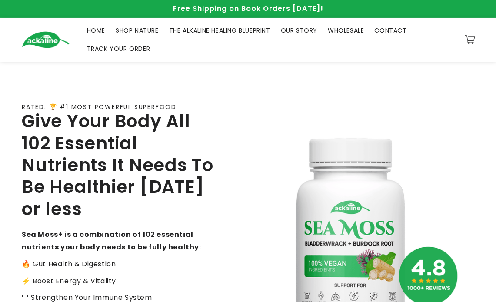
click at [125, 30] on span "SHOP NATURE" at bounding box center [137, 30] width 43 height 8
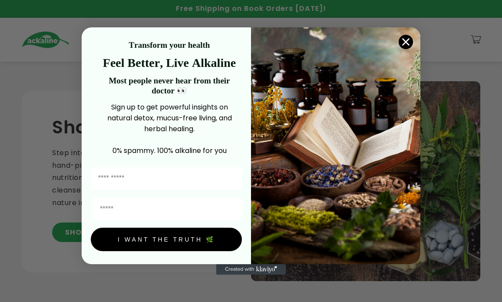
click at [402, 40] on circle "Close dialog" at bounding box center [406, 42] width 14 height 14
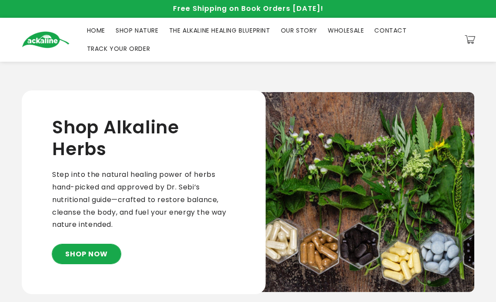
click at [115, 258] on link "SHOP NOW" at bounding box center [86, 254] width 69 height 20
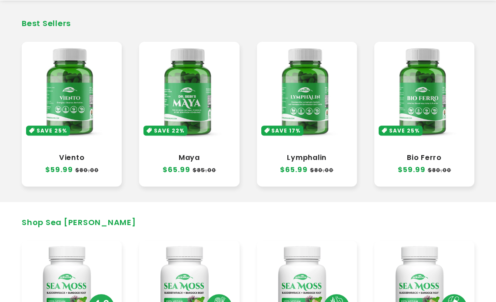
scroll to position [323, 0]
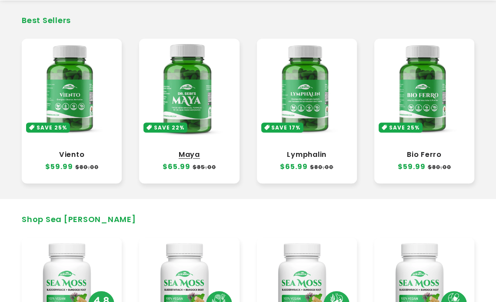
click at [210, 150] on link "Maya" at bounding box center [189, 154] width 83 height 9
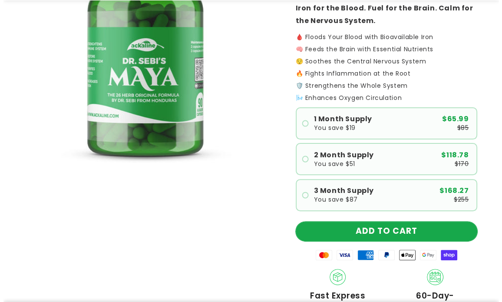
scroll to position [174, 0]
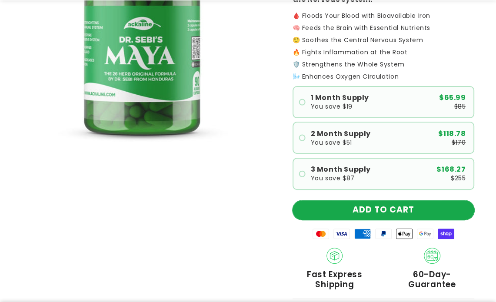
click at [403, 210] on button "ADD TO CART" at bounding box center [383, 210] width 182 height 20
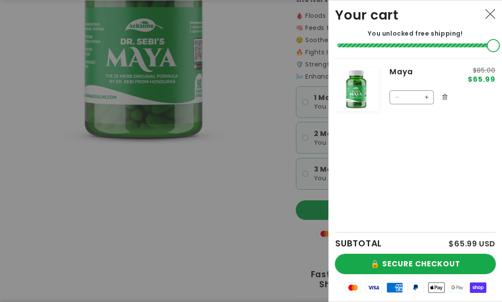
click at [439, 262] on button "🔒 SECURE CHECKOUT" at bounding box center [415, 264] width 160 height 20
